Goal: Task Accomplishment & Management: Use online tool/utility

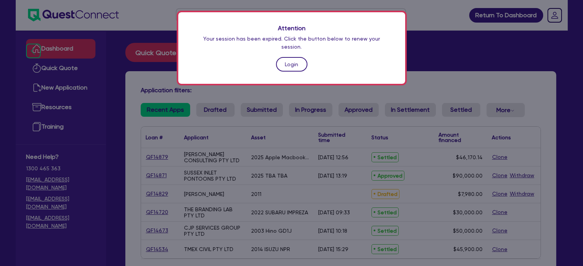
click at [293, 59] on link "Login" at bounding box center [291, 64] width 31 height 15
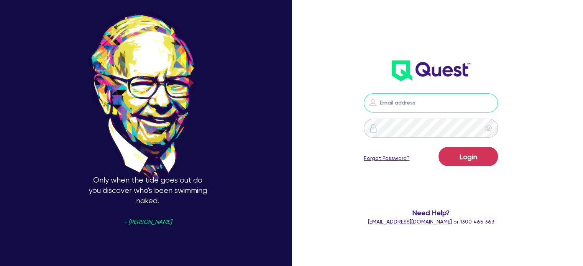
type input "[PERSON_NAME][EMAIL_ADDRESS][DOMAIN_NAME]"
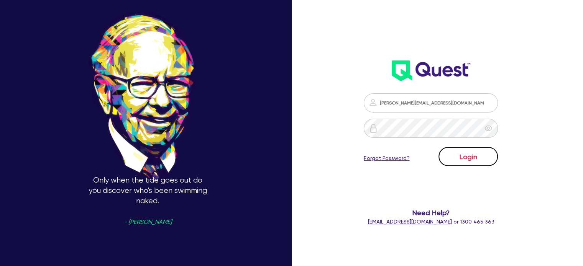
click at [457, 161] on button "Login" at bounding box center [467, 156] width 59 height 19
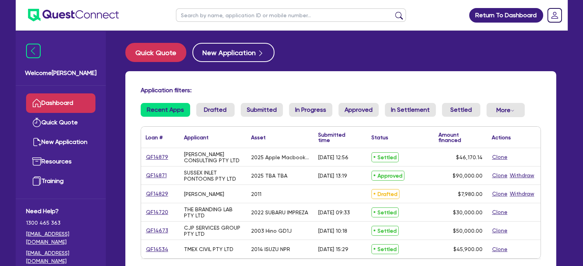
click at [382, 87] on h4 "Application filters:" at bounding box center [341, 90] width 400 height 7
click at [165, 54] on button "Quick Quote" at bounding box center [155, 52] width 61 height 19
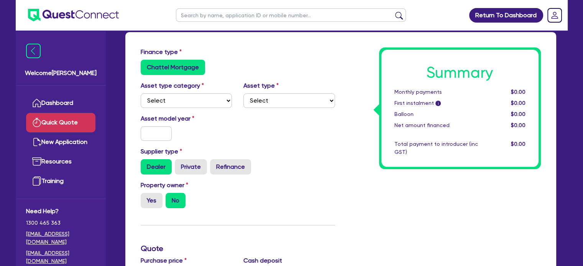
scroll to position [51, 0]
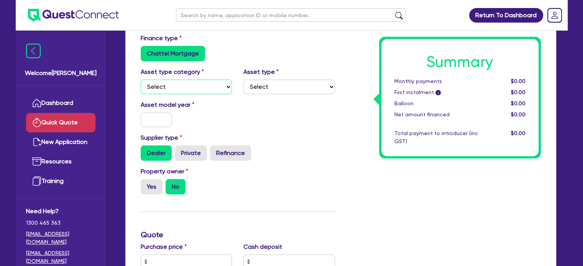
click at [197, 85] on select "Select Cars and light trucks Primary assets Secondary assets Tertiary assets" at bounding box center [187, 87] width 92 height 15
click at [141, 80] on select "Select Cars and light trucks Primary assets Secondary assets Tertiary assets" at bounding box center [187, 87] width 92 height 15
click at [277, 82] on select "Select Heavy trucks over 4.5 tonne Trailers Bus and coaches Yellow goods and ex…" at bounding box center [289, 87] width 92 height 15
click at [241, 110] on div "Asset model year" at bounding box center [238, 116] width 206 height 33
click at [202, 92] on select "Select Cars and light trucks Primary assets Secondary assets Tertiary assets" at bounding box center [187, 87] width 92 height 15
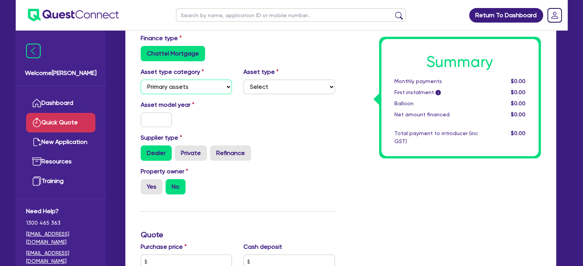
select select "CARS_AND_LIGHT_TRUCKS"
click at [141, 80] on select "Select Cars and light trucks Primary assets Secondary assets Tertiary assets" at bounding box center [187, 87] width 92 height 15
click at [283, 87] on select "Select Passenger vehicles Vans and utes Light trucks up to 4.5 tonne" at bounding box center [289, 87] width 92 height 15
select select "LIGHT_TRUCKS"
click at [243, 80] on select "Select Passenger vehicles Vans and utes Light trucks up to 4.5 tonne" at bounding box center [289, 87] width 92 height 15
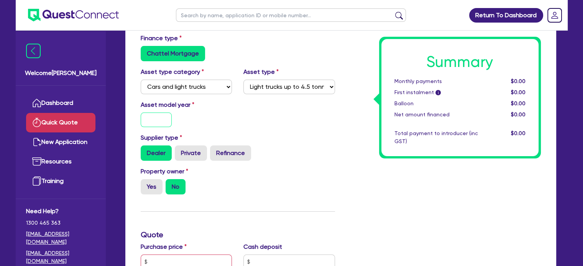
click at [166, 121] on input "text" at bounding box center [156, 120] width 31 height 15
type input "2025"
click at [228, 114] on div "Asset model year [DATE]" at bounding box center [186, 113] width 103 height 27
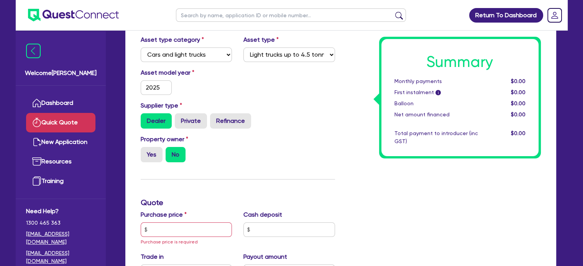
scroll to position [102, 0]
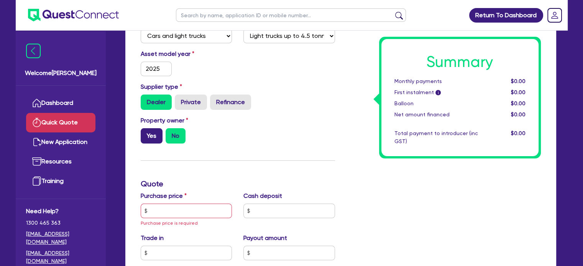
click at [157, 133] on label "Yes" at bounding box center [152, 135] width 22 height 15
click at [146, 133] on input "Yes" at bounding box center [143, 130] width 5 height 5
radio input "true"
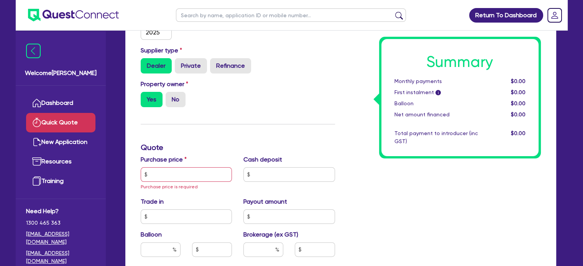
scroll to position [153, 0]
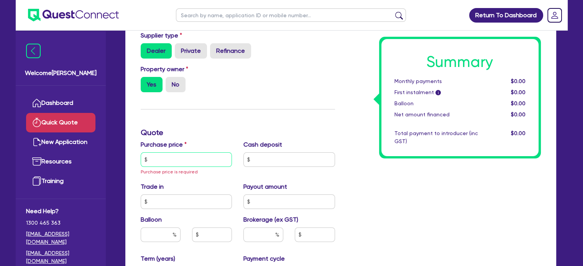
click at [201, 154] on input "text" at bounding box center [187, 159] width 92 height 15
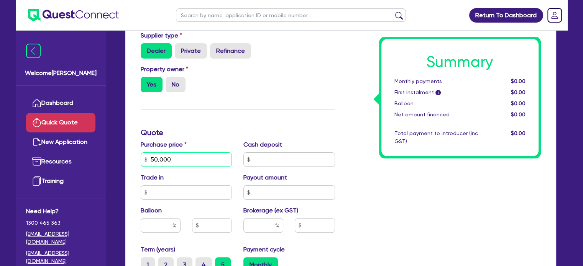
type input "50,000"
click at [256, 143] on label "Cash deposit" at bounding box center [262, 144] width 39 height 9
click at [184, 200] on input "text" at bounding box center [187, 192] width 92 height 15
type input "10,000"
click at [305, 114] on div "Finance type Chattel Mortgage Asset type category Select Cars and light trucks …" at bounding box center [238, 159] width 206 height 456
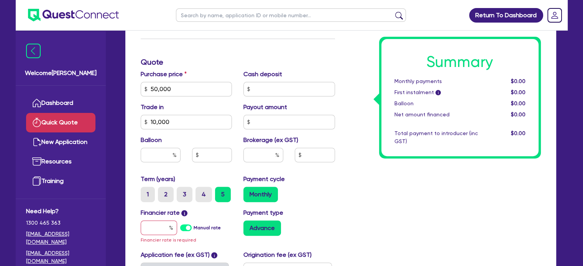
scroll to position [255, 0]
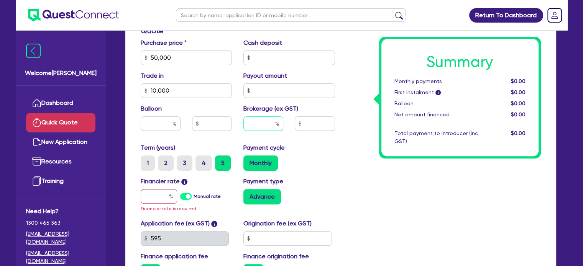
click at [261, 122] on input "text" at bounding box center [263, 123] width 40 height 15
type input "4"
click at [338, 180] on div "Payment type Advance" at bounding box center [289, 195] width 103 height 36
click at [170, 119] on input "text" at bounding box center [161, 123] width 40 height 15
type input "0"
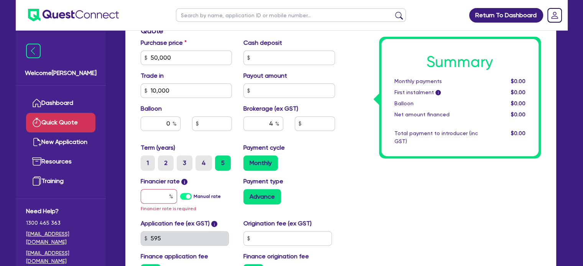
click at [361, 180] on div "Summary Monthly payments $0.00 First instalment i $0.00 Balloon $0.00 Net amoun…" at bounding box center [444, 57] width 206 height 456
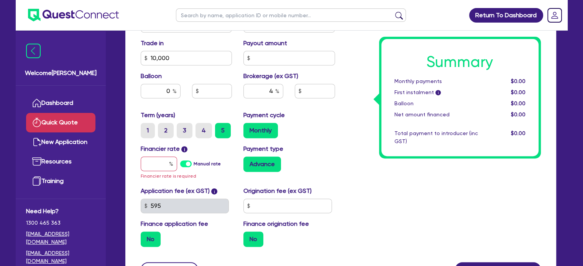
scroll to position [307, 0]
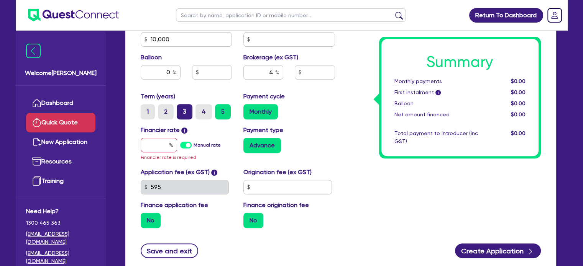
click at [187, 116] on label "3" at bounding box center [185, 111] width 16 height 15
click at [182, 109] on input "3" at bounding box center [179, 106] width 5 height 5
radio input "true"
click at [359, 150] on div "Summary Monthly payments $0.00 First instalment i $0.00 Balloon $0.00 Net amoun…" at bounding box center [444, 6] width 206 height 456
click at [166, 145] on input "text" at bounding box center [159, 145] width 36 height 15
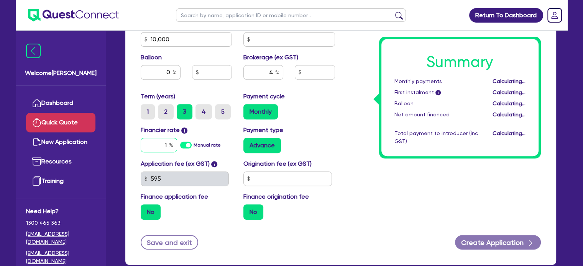
type input "17"
type input "1,600"
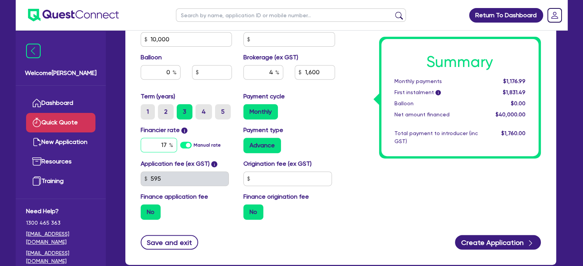
type input "17"
type input "1,600"
click at [317, 184] on input "text" at bounding box center [287, 179] width 89 height 15
click at [385, 187] on div "Summary Monthly payments $1,468.07 First instalment i $2,122.57 Balloon $0.00 N…" at bounding box center [444, 2] width 206 height 448
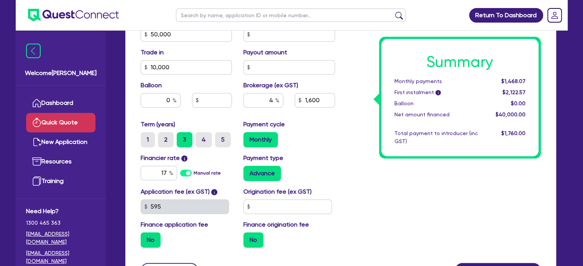
scroll to position [300, 0]
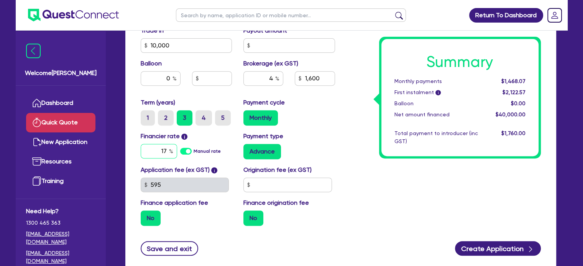
click at [170, 151] on div "17" at bounding box center [159, 151] width 36 height 15
drag, startPoint x: 167, startPoint y: 151, endPoint x: 152, endPoint y: 149, distance: 15.4
click at [152, 149] on input "17" at bounding box center [159, 151] width 36 height 15
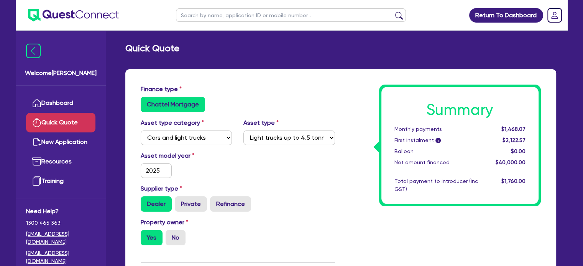
scroll to position [307, 0]
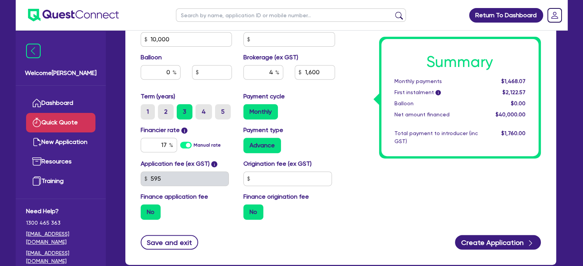
click at [344, 203] on div "Summary Monthly payments $1,468.07 First instalment i $2,122.57 Balloon $0.00 N…" at bounding box center [444, 2] width 206 height 448
drag, startPoint x: 377, startPoint y: 187, endPoint x: 391, endPoint y: 173, distance: 19.5
click at [377, 187] on div "Summary Monthly payments $1,468.07 First instalment i $2,122.57 Balloon $0.00 N…" at bounding box center [444, 2] width 206 height 448
